Goal: Answer question/provide support: Share knowledge or assist other users

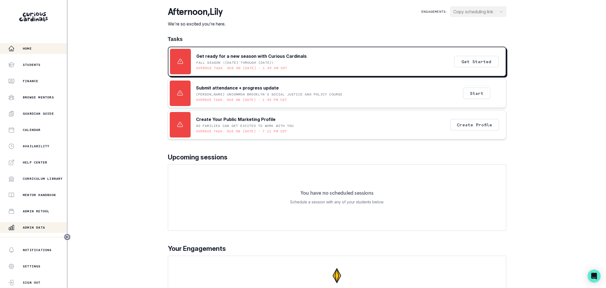
click at [43, 225] on div "Admin Data" at bounding box center [37, 227] width 59 height 7
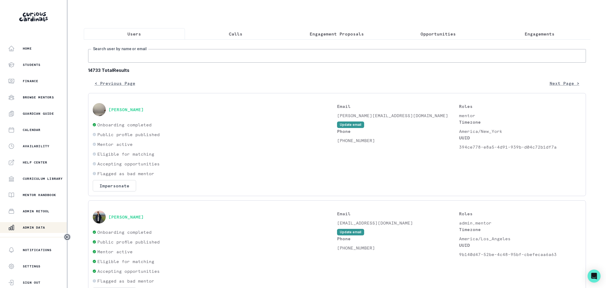
click at [188, 54] on input "Search user by name or email" at bounding box center [337, 56] width 498 height 14
type input "[PERSON_NAME]"
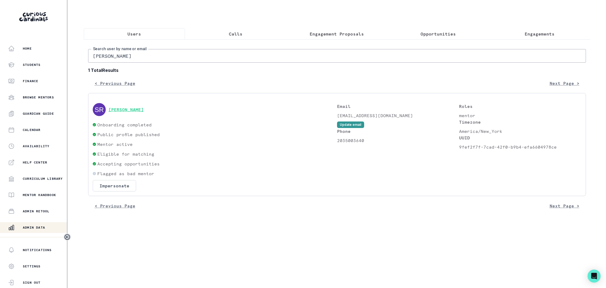
click at [137, 111] on button "[PERSON_NAME]" at bounding box center [125, 109] width 35 height 5
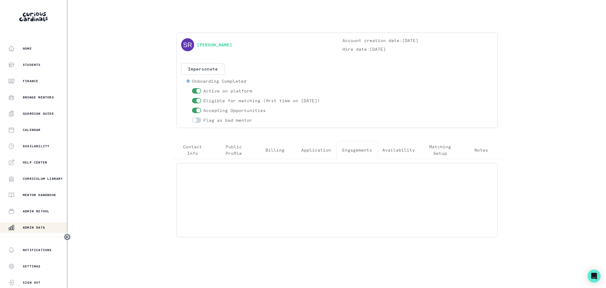
click at [359, 153] on p "Engagements" at bounding box center [357, 150] width 30 height 7
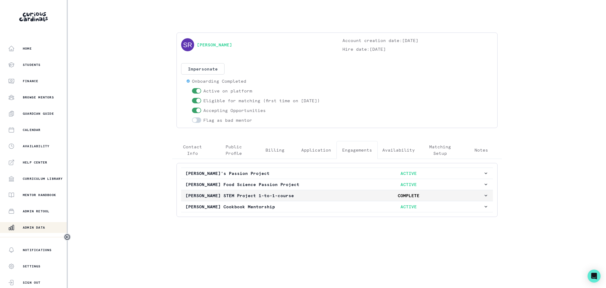
click at [346, 195] on p "COMPLETE" at bounding box center [408, 195] width 149 height 7
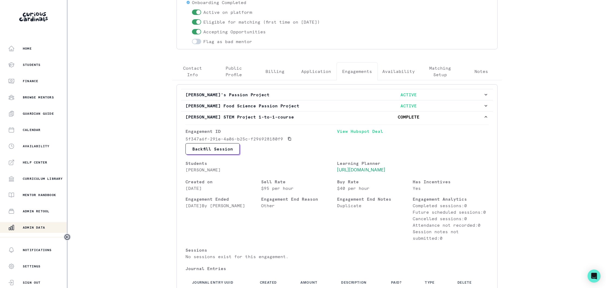
scroll to position [83, 0]
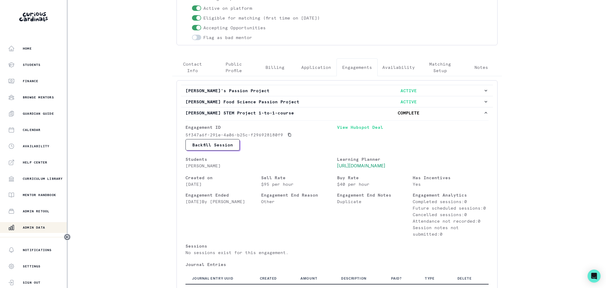
click at [332, 116] on button "[PERSON_NAME] STEM Project 1-to-1-course COMPLETE" at bounding box center [337, 112] width 312 height 11
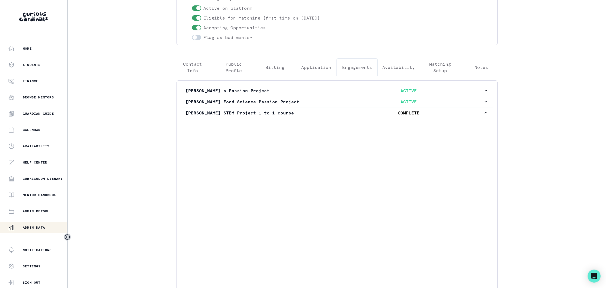
scroll to position [0, 0]
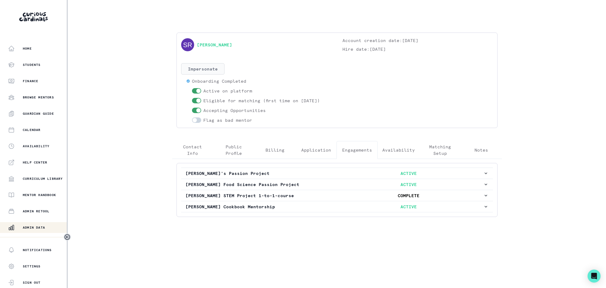
click at [200, 72] on button "Impersonate" at bounding box center [202, 68] width 43 height 11
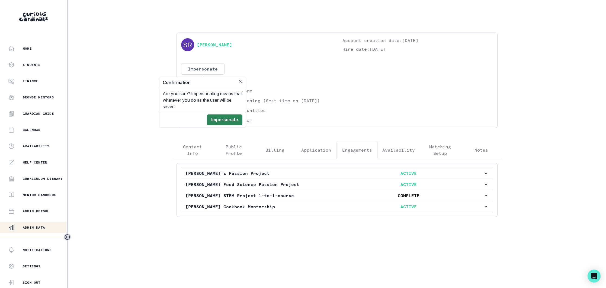
click at [224, 120] on button "Impersonate" at bounding box center [225, 119] width 36 height 11
